Goal: Book appointment/travel/reservation

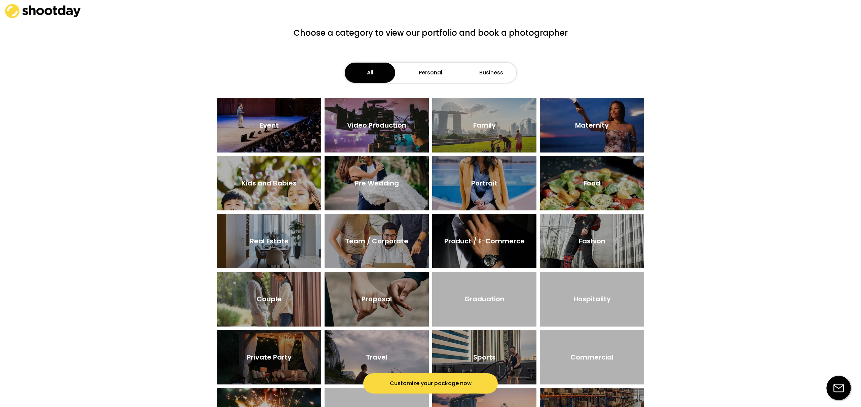
click at [267, 127] on div "Event" at bounding box center [269, 125] width 19 height 7
